Goal: Information Seeking & Learning: Understand process/instructions

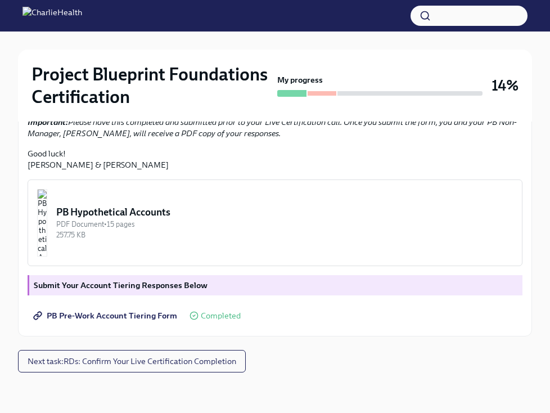
scroll to position [322, 0]
drag, startPoint x: 57, startPoint y: 139, endPoint x: 267, endPoint y: 184, distance: 215.2
click at [267, 171] on div "Hi [PERSON_NAME]! You're one step closer to being Project Blueprint certified! …" at bounding box center [275, 65] width 495 height 212
click at [268, 85] on li "Since you don’t have a specific territory, you may select a preferred market/te…" at bounding box center [286, 73] width 473 height 23
drag, startPoint x: 25, startPoint y: 141, endPoint x: 216, endPoint y: 200, distance: 200.1
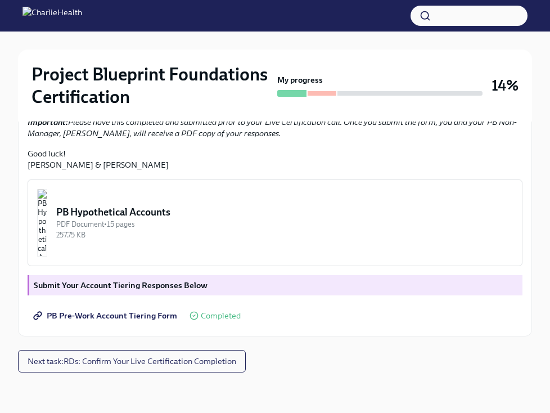
click at [216, 199] on div "Hi [PERSON_NAME]! You're one step closer to being Project Blueprint certified! …" at bounding box center [275, 138] width 514 height 396
click at [216, 107] on li "Treat these hypothetical accounts as your "Book of Business" for your Live Cert…" at bounding box center [286, 96] width 473 height 23
drag, startPoint x: 284, startPoint y: 207, endPoint x: 177, endPoint y: 198, distance: 107.3
click at [176, 171] on div "Hi [PERSON_NAME]! You're one step closer to being Project Blueprint certified! …" at bounding box center [275, 65] width 495 height 212
click at [186, 107] on li "Treat these hypothetical accounts as your "Book of Business" for your Live Cert…" at bounding box center [286, 96] width 473 height 23
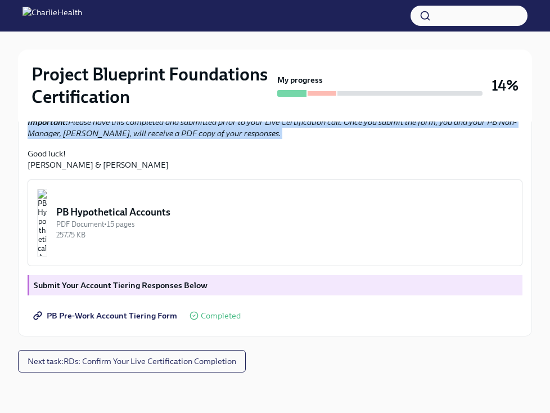
drag, startPoint x: 320, startPoint y: 245, endPoint x: 189, endPoint y: 185, distance: 144.3
click at [189, 171] on div "Hi [PERSON_NAME]! You're one step closer to being Project Blueprint certified! …" at bounding box center [275, 65] width 495 height 212
click at [189, 85] on li "Since you don’t have a specific territory, you may select a preferred market/te…" at bounding box center [286, 73] width 473 height 23
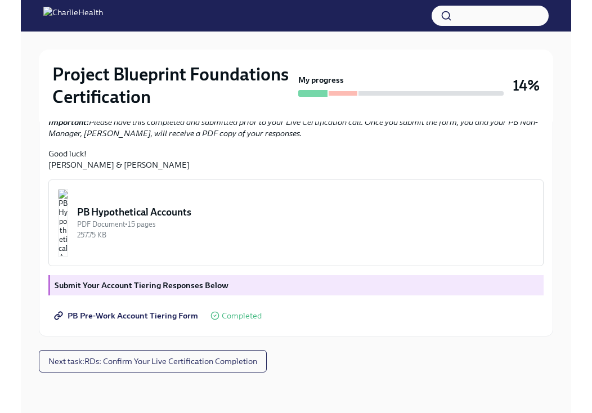
scroll to position [328, 0]
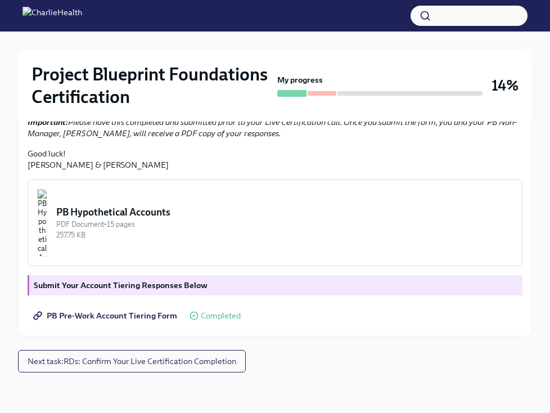
click at [47, 257] on img "button" at bounding box center [42, 223] width 10 height 68
